Goal: Register for event/course

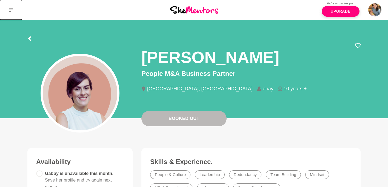
click at [11, 9] on icon at bounding box center [11, 10] width 4 height 4
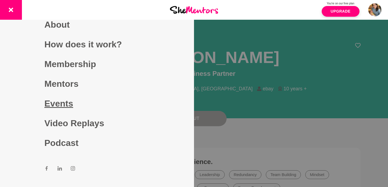
click at [61, 102] on link "Events" at bounding box center [96, 104] width 105 height 20
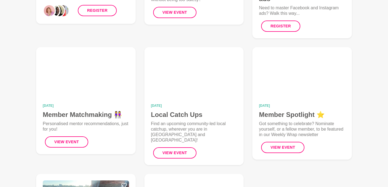
scroll to position [126, 0]
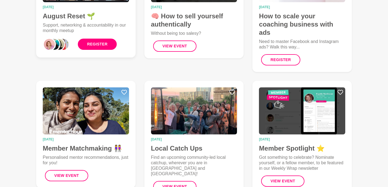
click at [98, 48] on link "Register" at bounding box center [97, 44] width 39 height 11
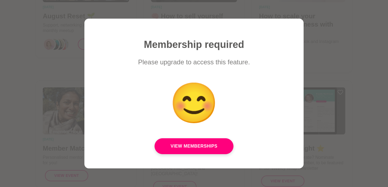
click at [303, 36] on section "Membership required Please upgrade to access this feature. 😊 View Memberships" at bounding box center [194, 93] width 388 height 187
click at [328, 66] on div at bounding box center [194, 93] width 388 height 187
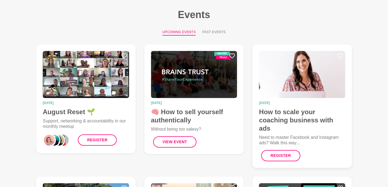
scroll to position [0, 0]
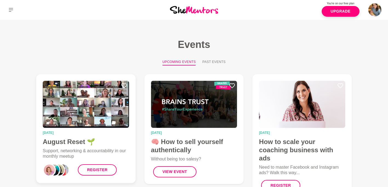
click at [100, 115] on img at bounding box center [86, 104] width 86 height 47
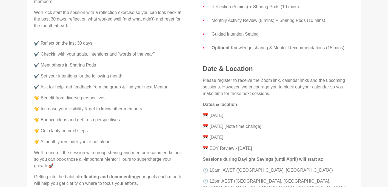
scroll to position [203, 0]
drag, startPoint x: 271, startPoint y: 148, endPoint x: 201, endPoint y: 116, distance: 77.3
click at [201, 116] on div "Agenda This session will run for 1 hour. Feel free to join for all, or just som…" at bounding box center [278, 112] width 169 height 306
copy div "📅 [DATE] 📅 [DATE] [Note time change] 📅 [DATE] 📅 EOY Review - [DATE]"
